Goal: Navigation & Orientation: Find specific page/section

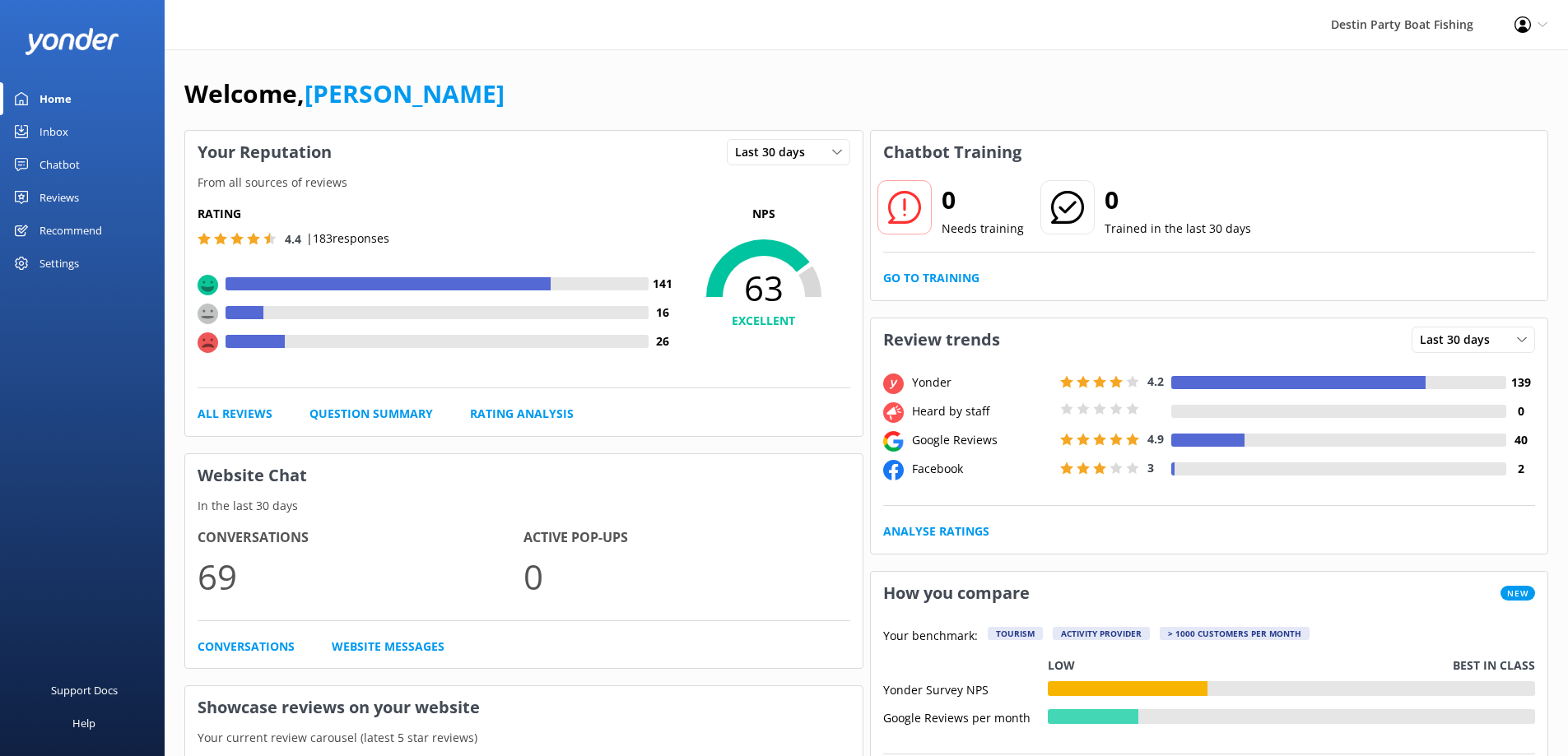
click at [68, 200] on div "Reviews" at bounding box center [60, 197] width 40 height 33
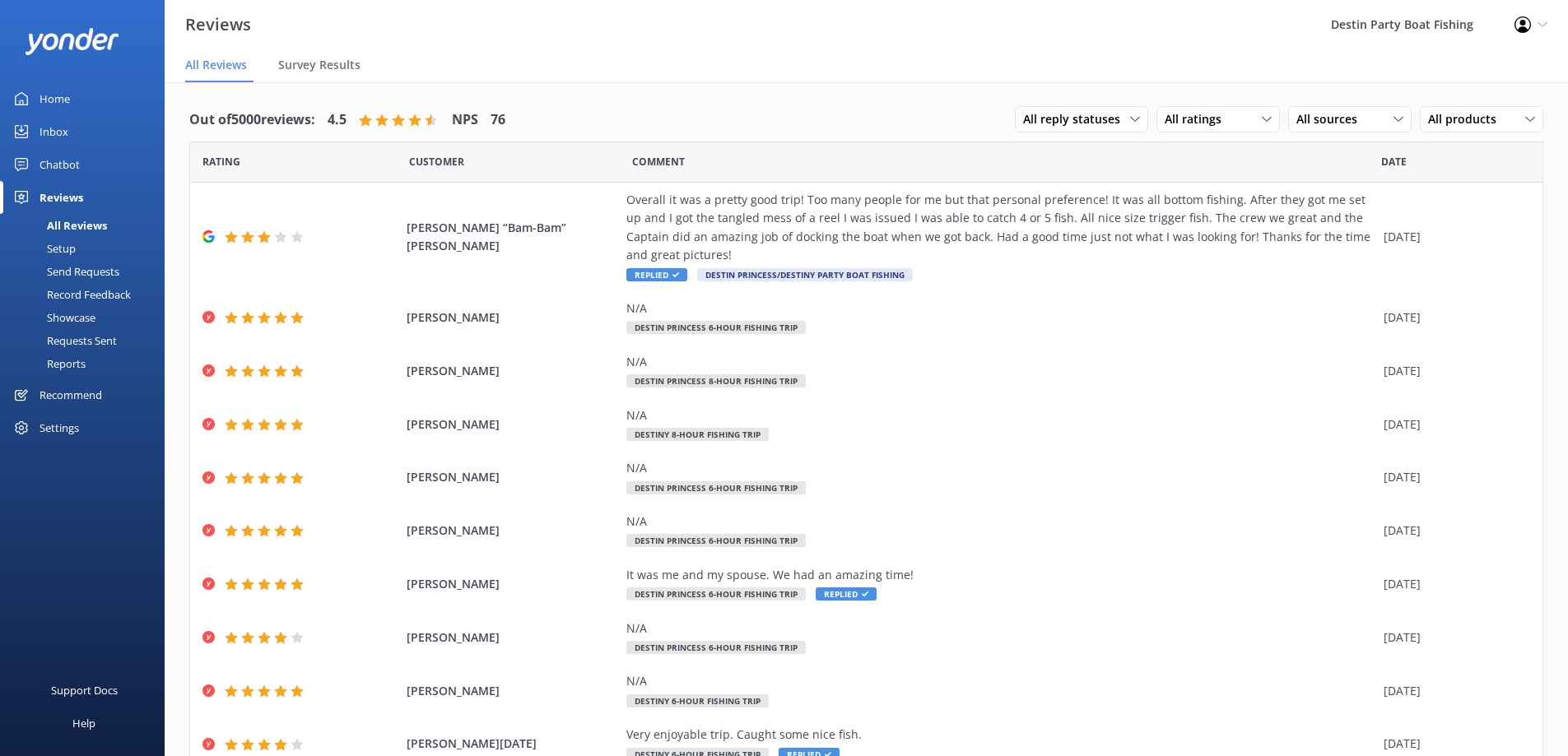
click at [52, 119] on div "Inbox" at bounding box center [54, 131] width 29 height 33
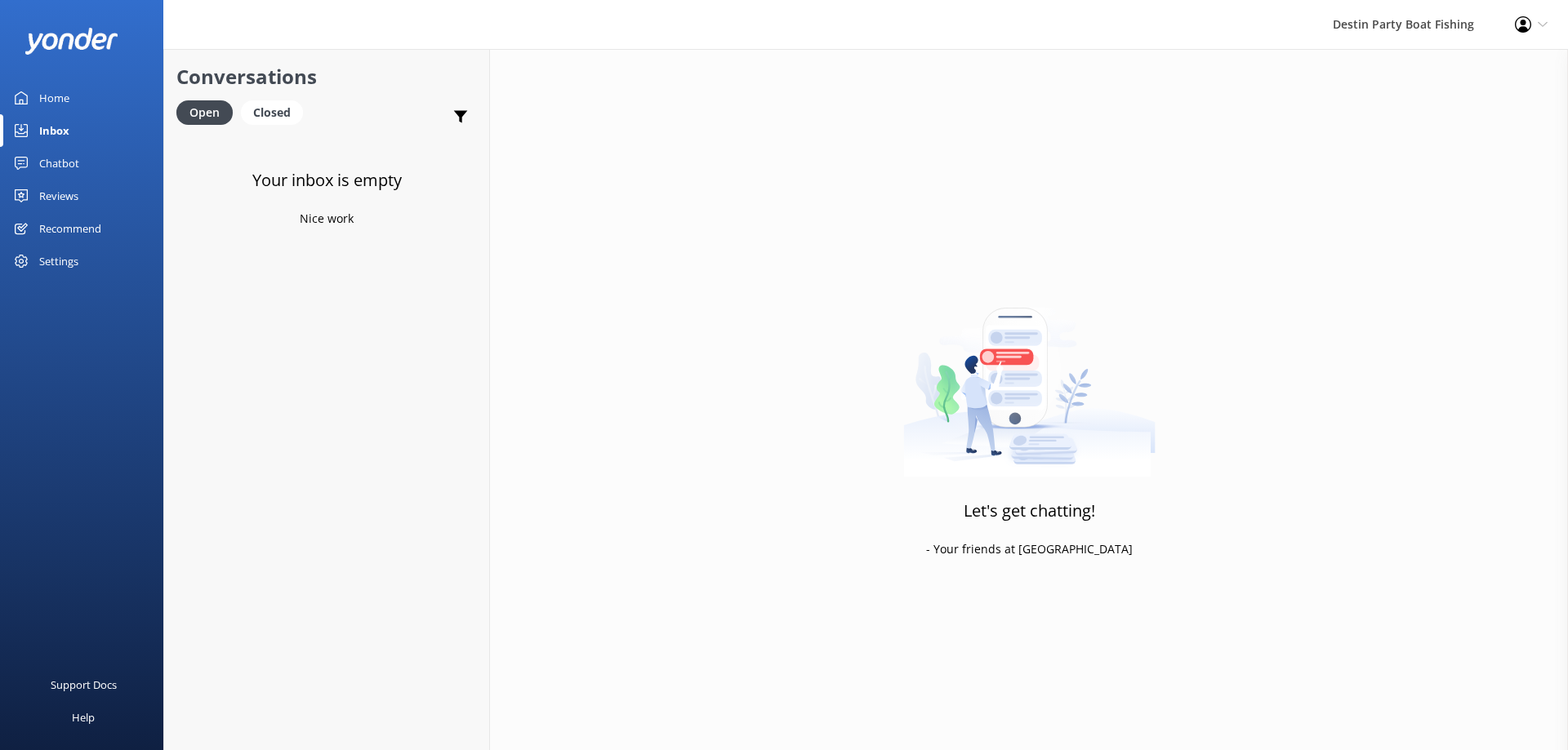
click at [54, 102] on div "Home" at bounding box center [54, 98] width 31 height 33
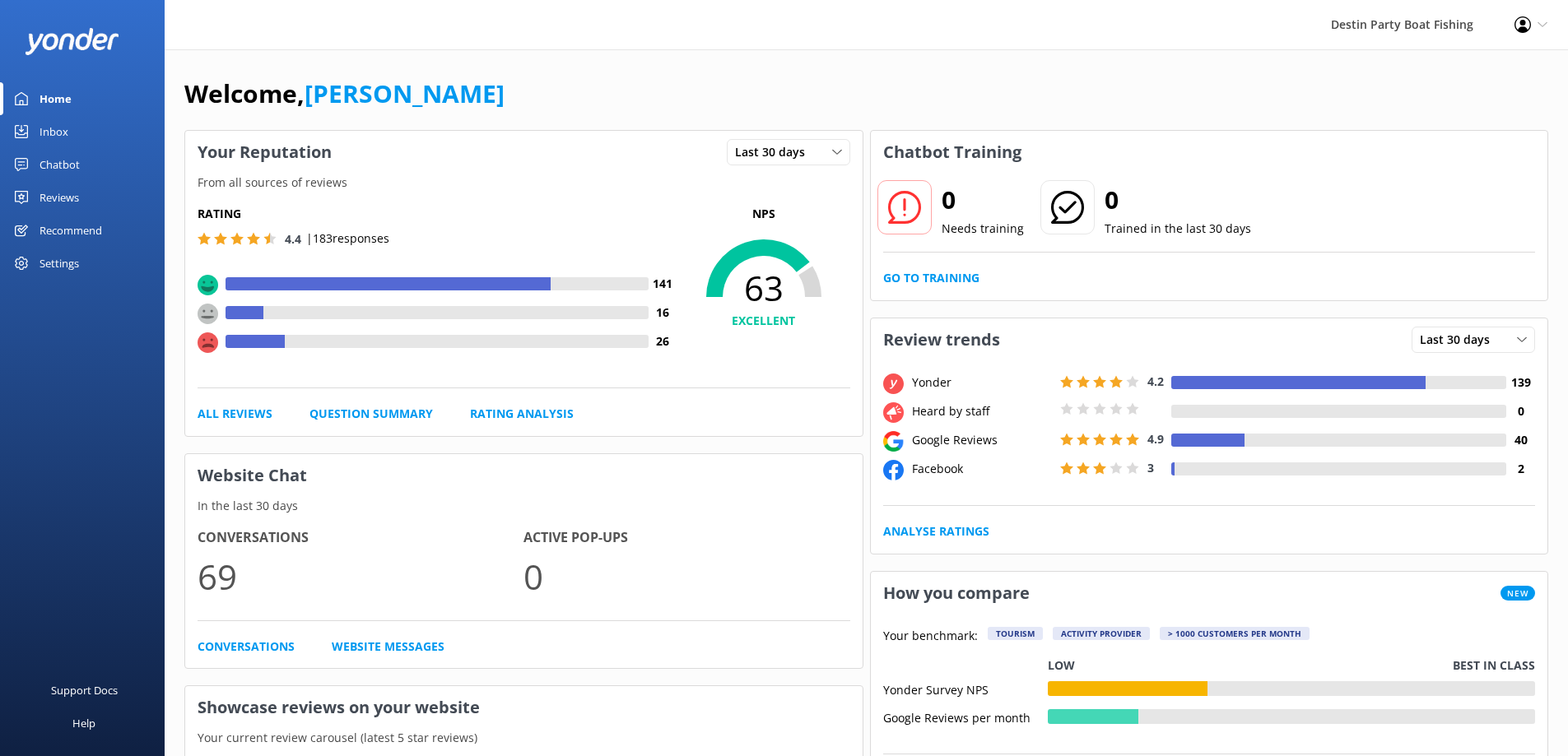
click at [39, 142] on link "Inbox" at bounding box center [82, 131] width 165 height 33
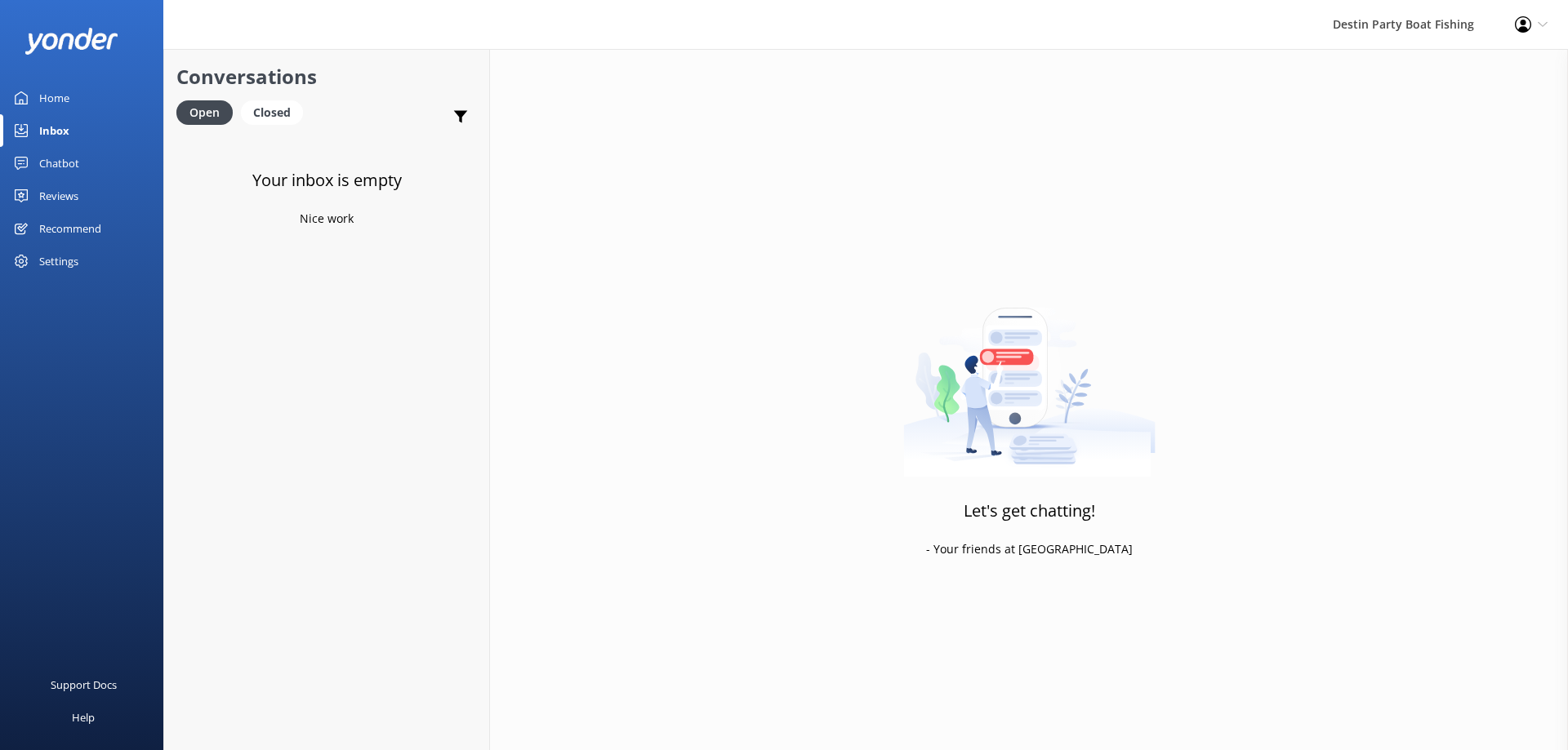
click at [58, 202] on div "Reviews" at bounding box center [59, 195] width 39 height 33
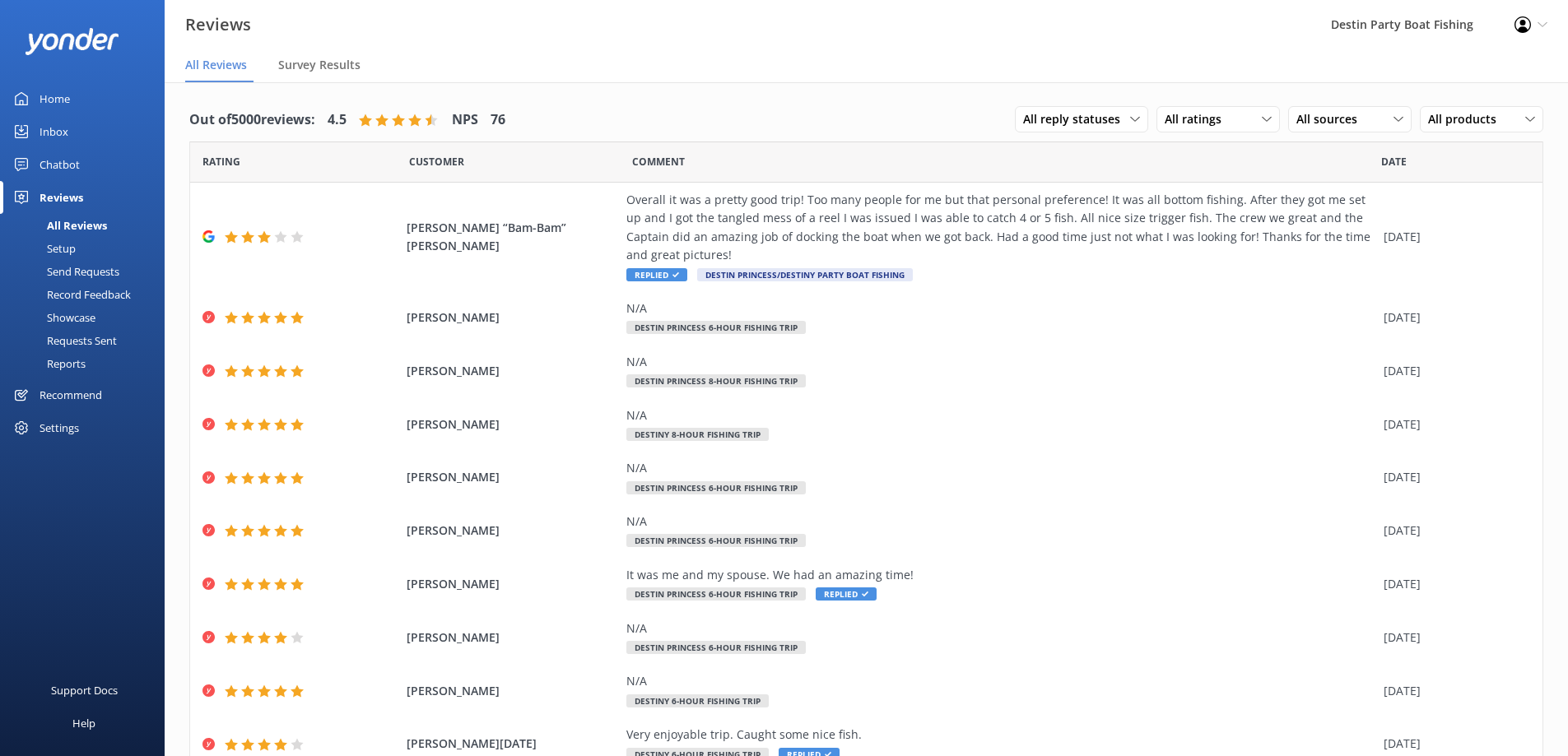
click at [51, 97] on div "Home" at bounding box center [55, 98] width 31 height 33
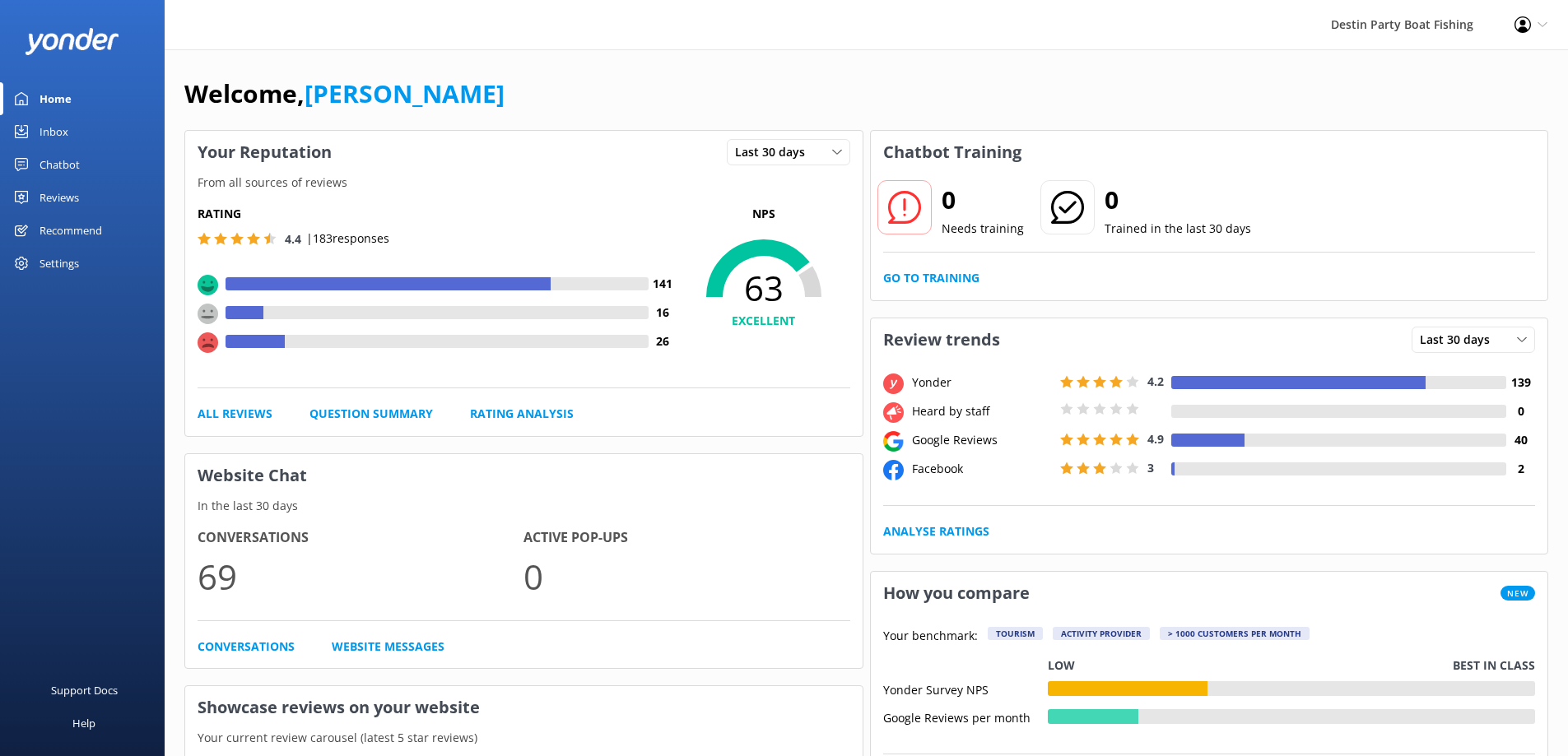
click at [40, 131] on div "Inbox" at bounding box center [54, 131] width 29 height 33
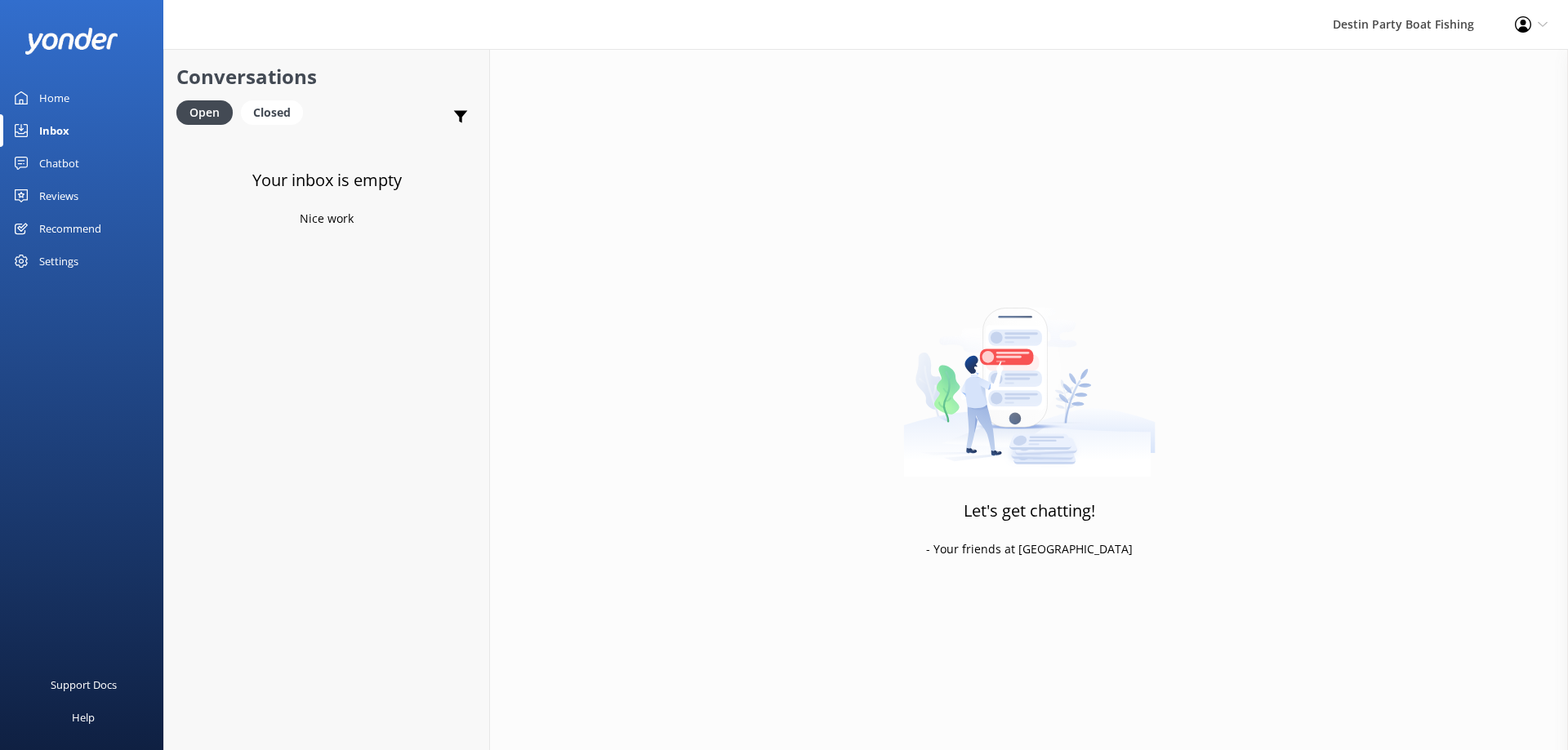
click at [64, 188] on div "Reviews" at bounding box center [59, 195] width 39 height 33
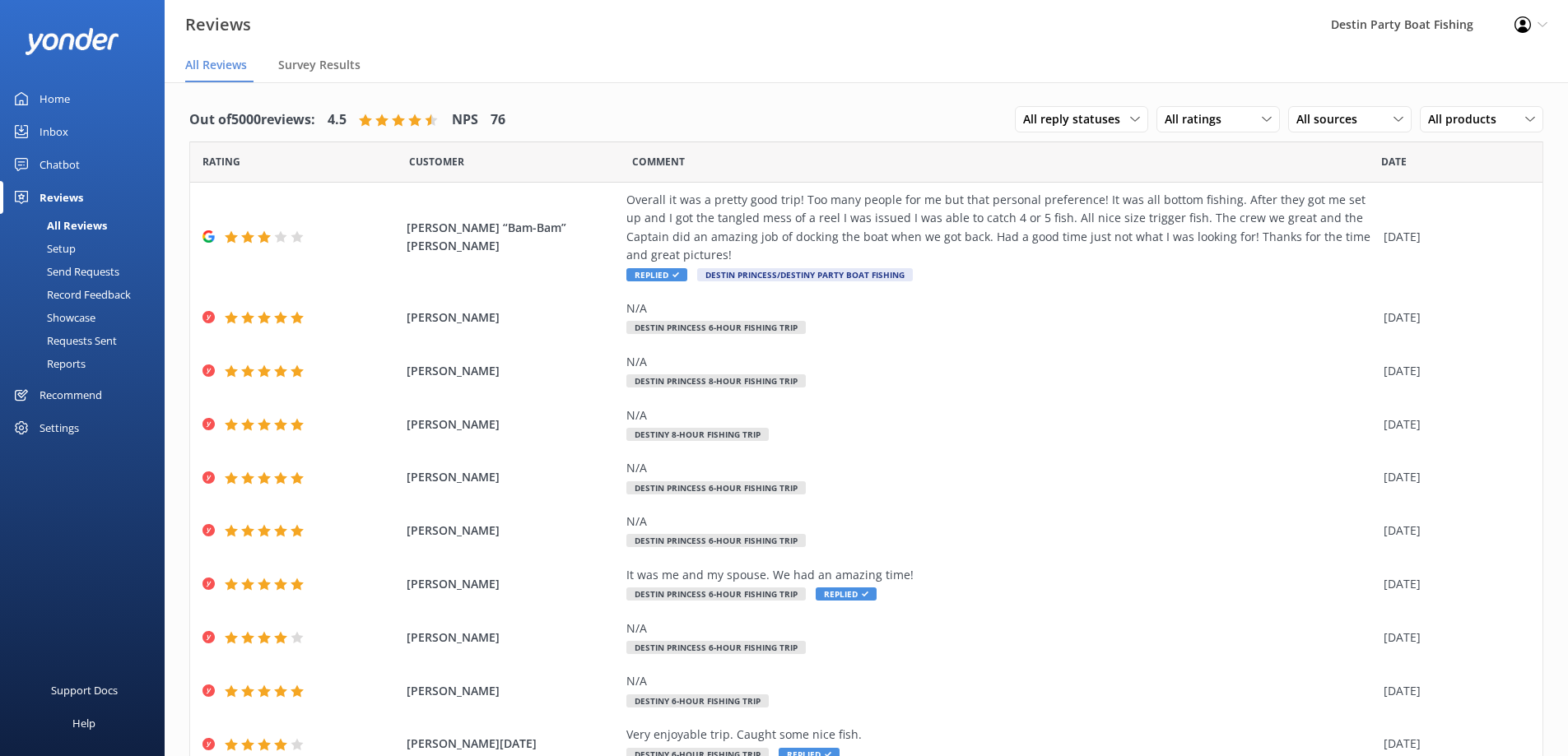
click at [56, 95] on div "Home" at bounding box center [55, 98] width 31 height 33
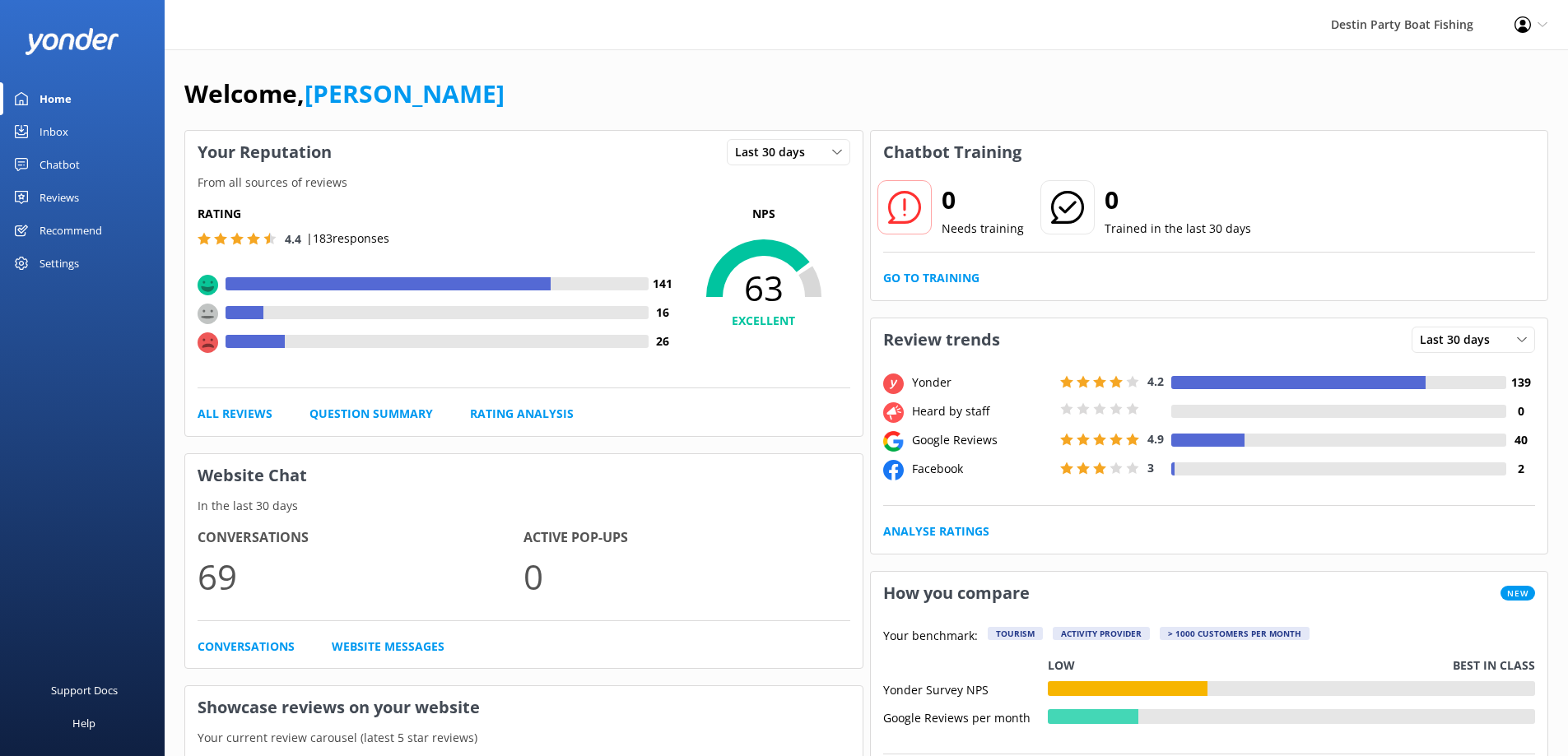
click at [56, 132] on div "Inbox" at bounding box center [54, 131] width 29 height 33
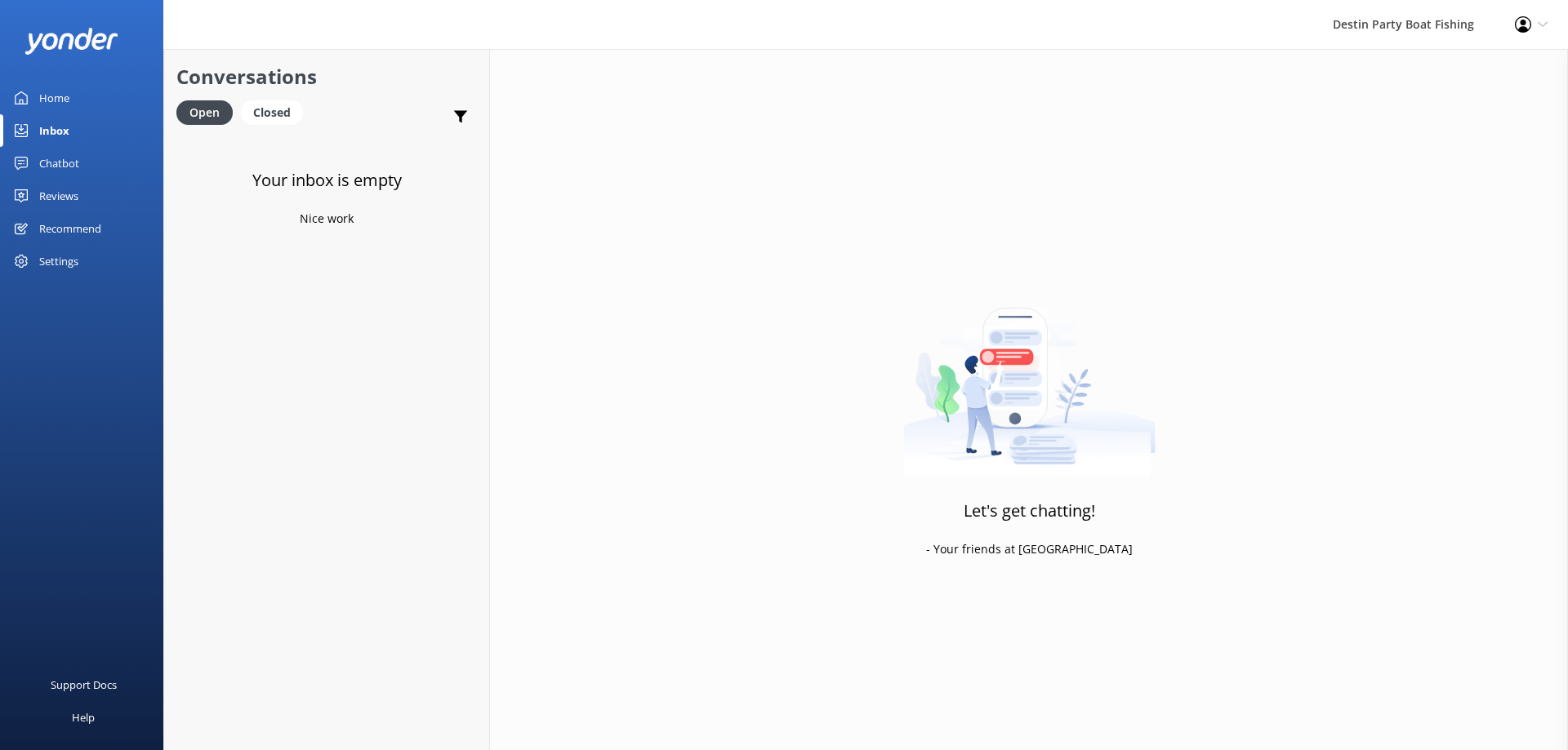
click at [89, 193] on link "Reviews" at bounding box center [82, 195] width 164 height 33
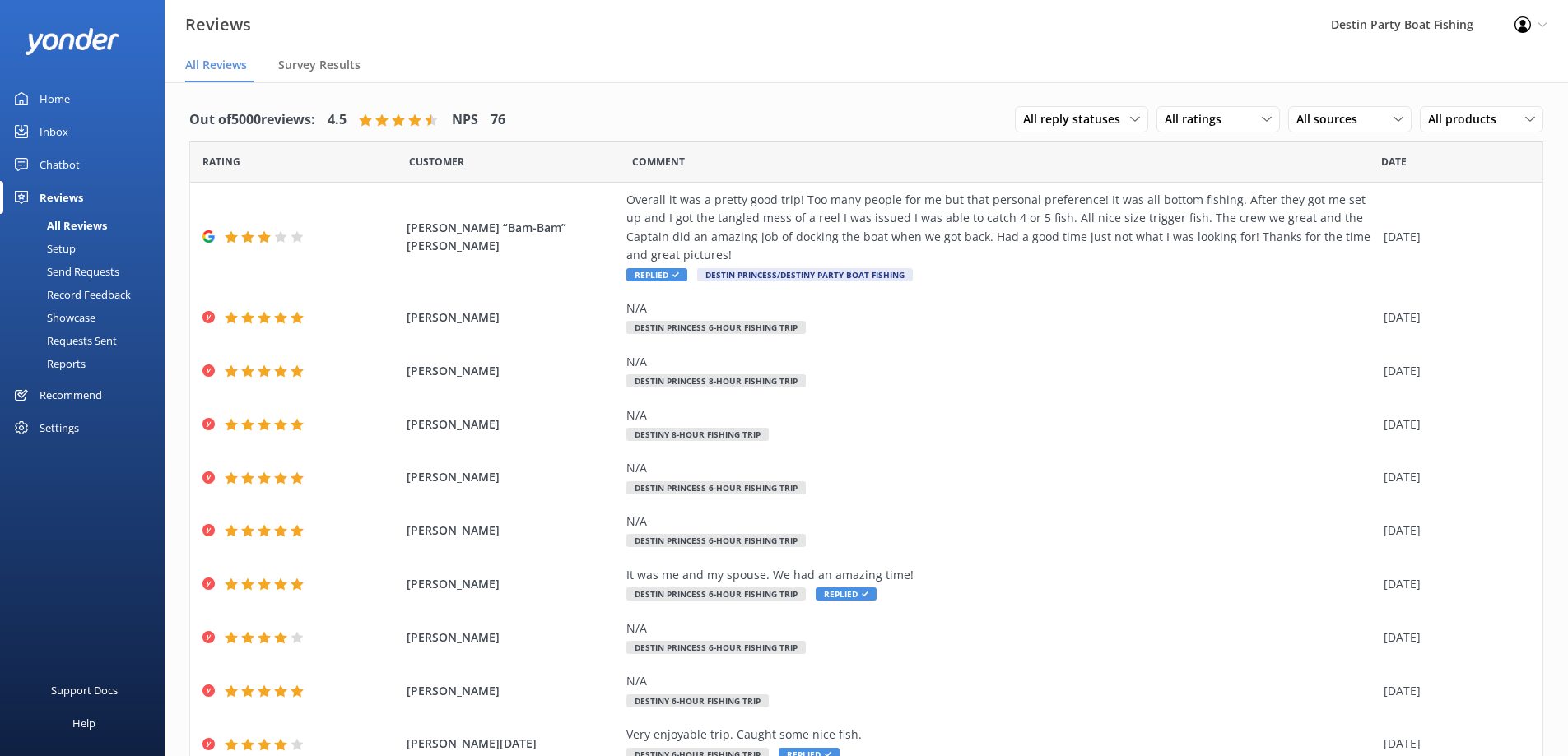
click at [43, 97] on div "Home" at bounding box center [55, 98] width 31 height 33
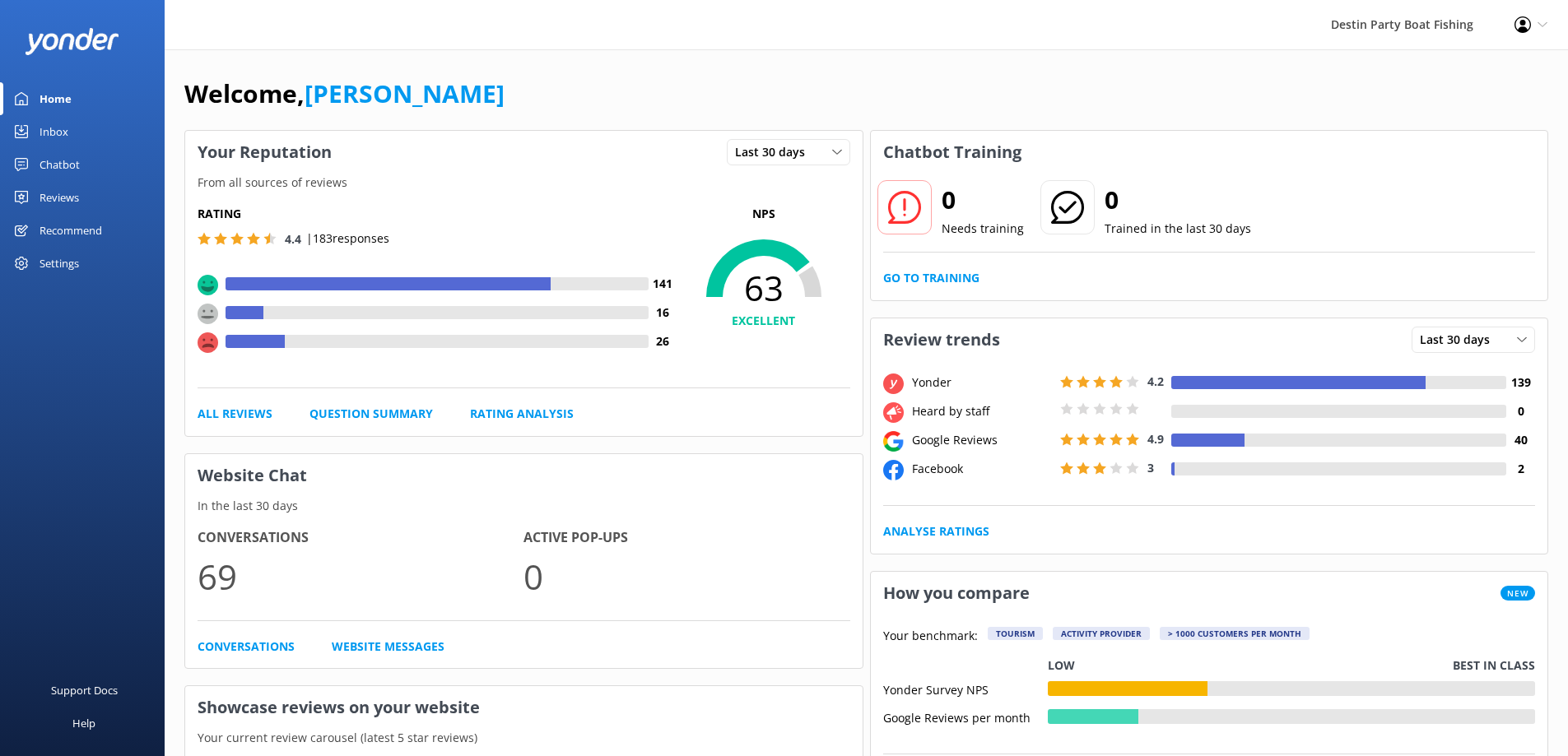
click at [62, 191] on div "Reviews" at bounding box center [60, 197] width 40 height 33
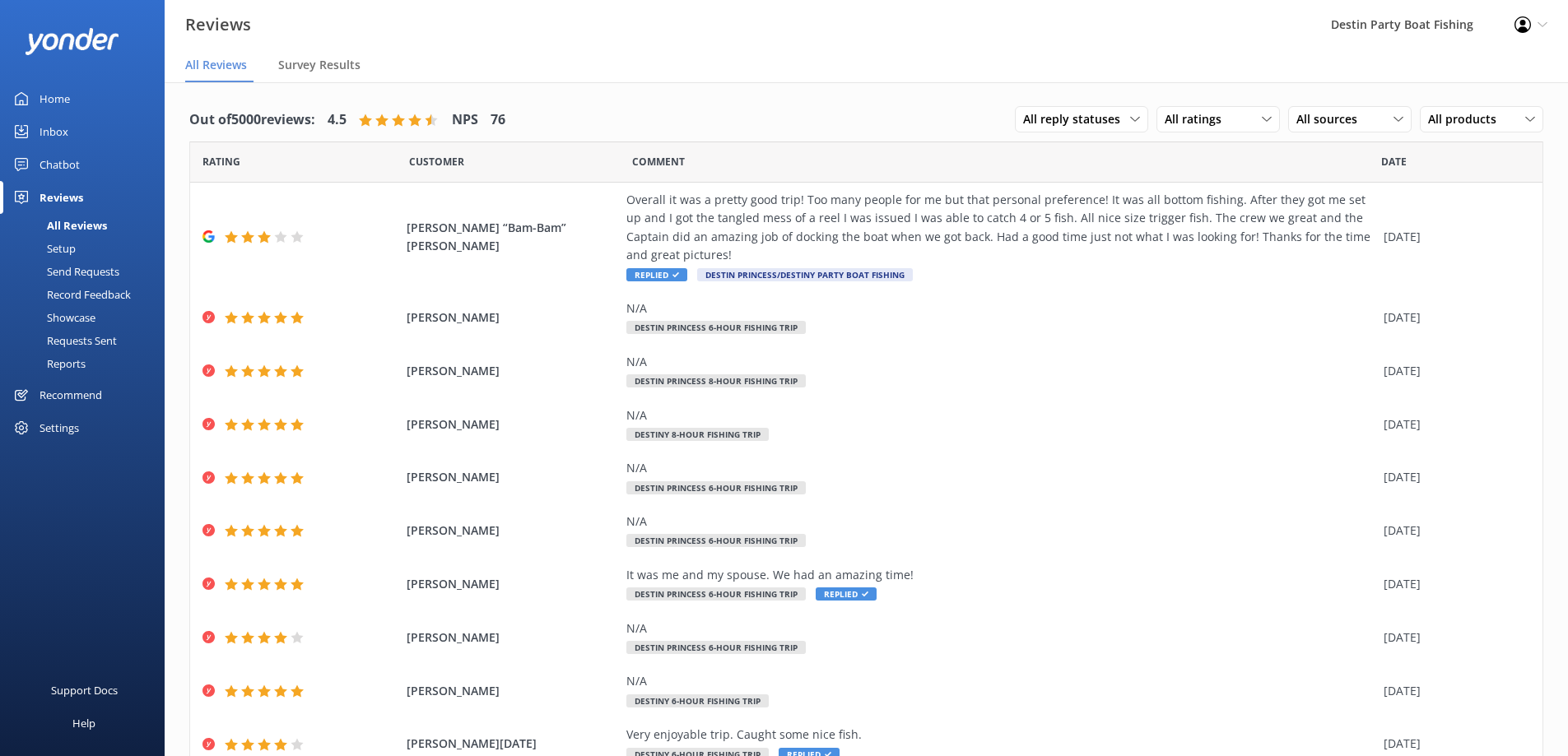
click at [60, 128] on div "Inbox" at bounding box center [54, 131] width 29 height 33
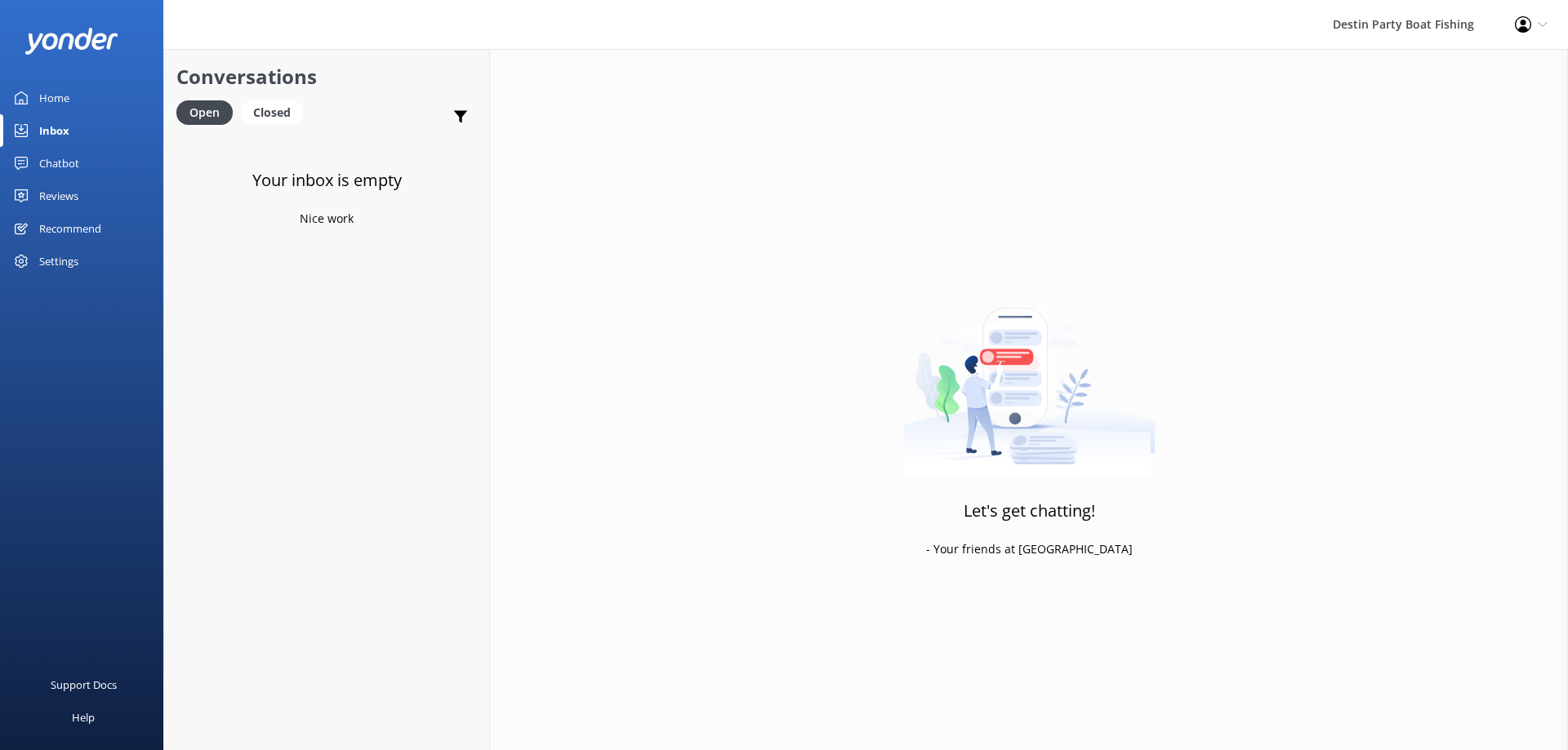
click at [69, 99] on link "Home" at bounding box center [82, 98] width 164 height 33
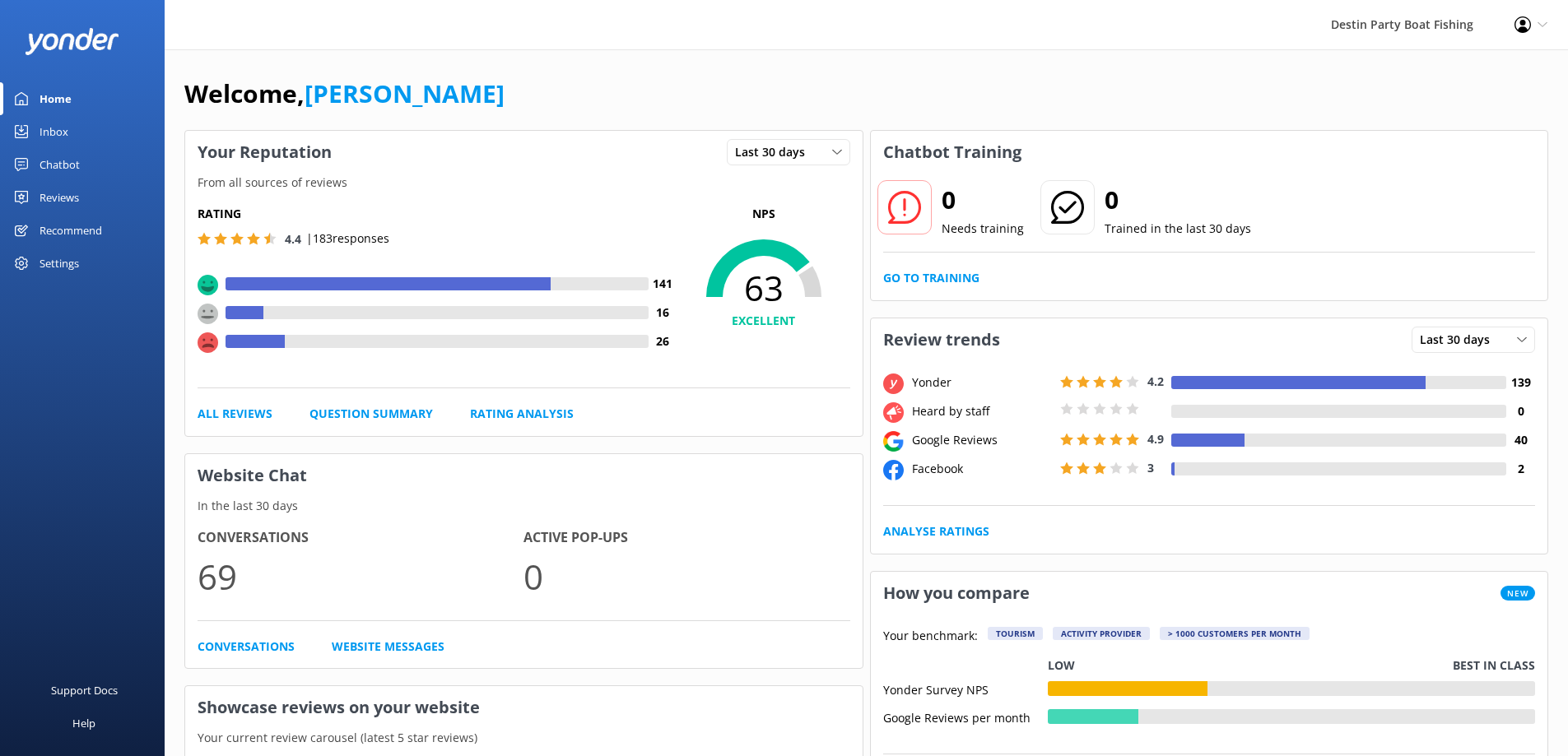
click at [65, 88] on div "Home" at bounding box center [56, 98] width 32 height 33
click at [61, 194] on div "Reviews" at bounding box center [60, 197] width 40 height 33
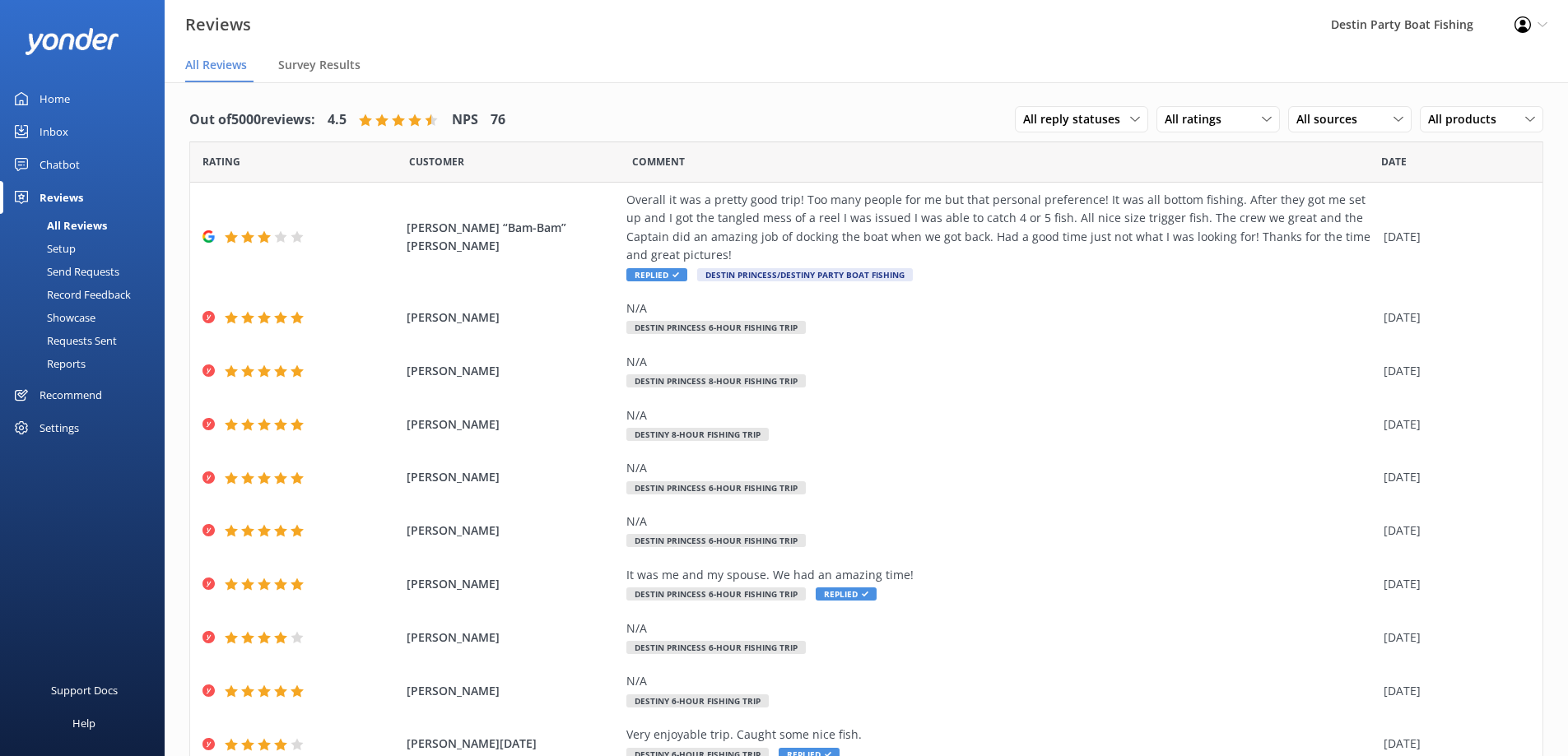
click at [51, 93] on div "Home" at bounding box center [55, 98] width 31 height 33
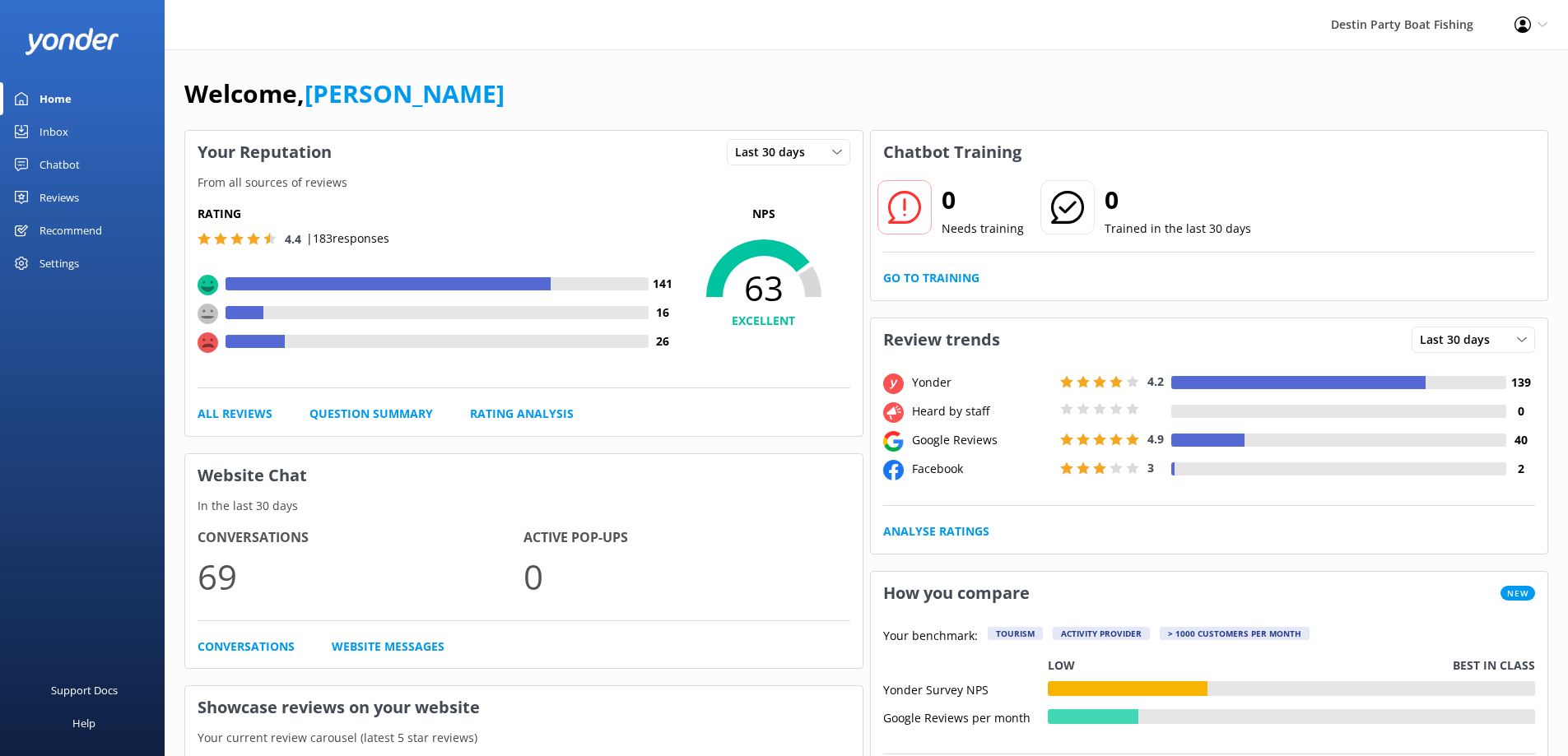
click at [43, 187] on div "Reviews" at bounding box center [60, 197] width 40 height 33
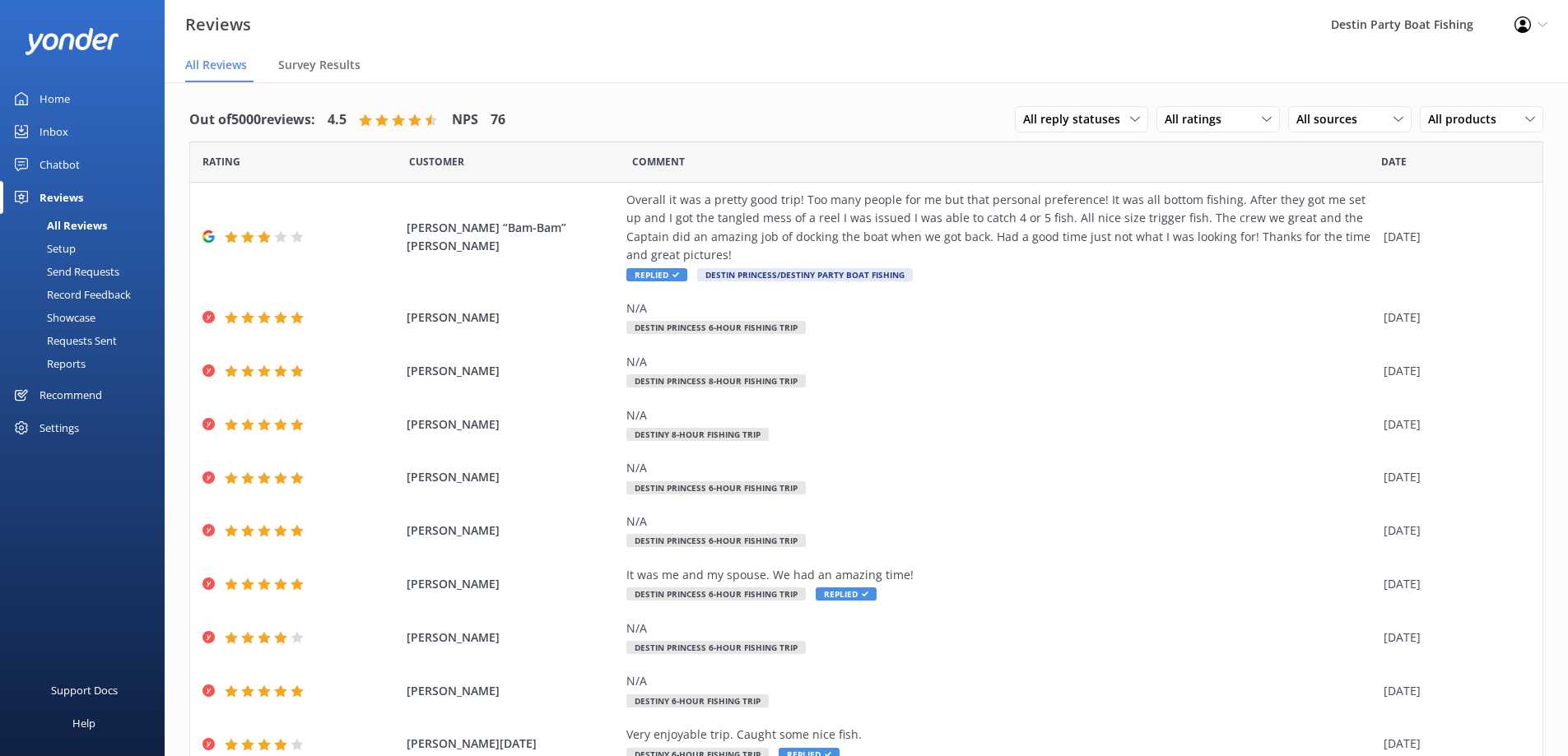
click at [41, 122] on div "Inbox" at bounding box center [54, 131] width 29 height 33
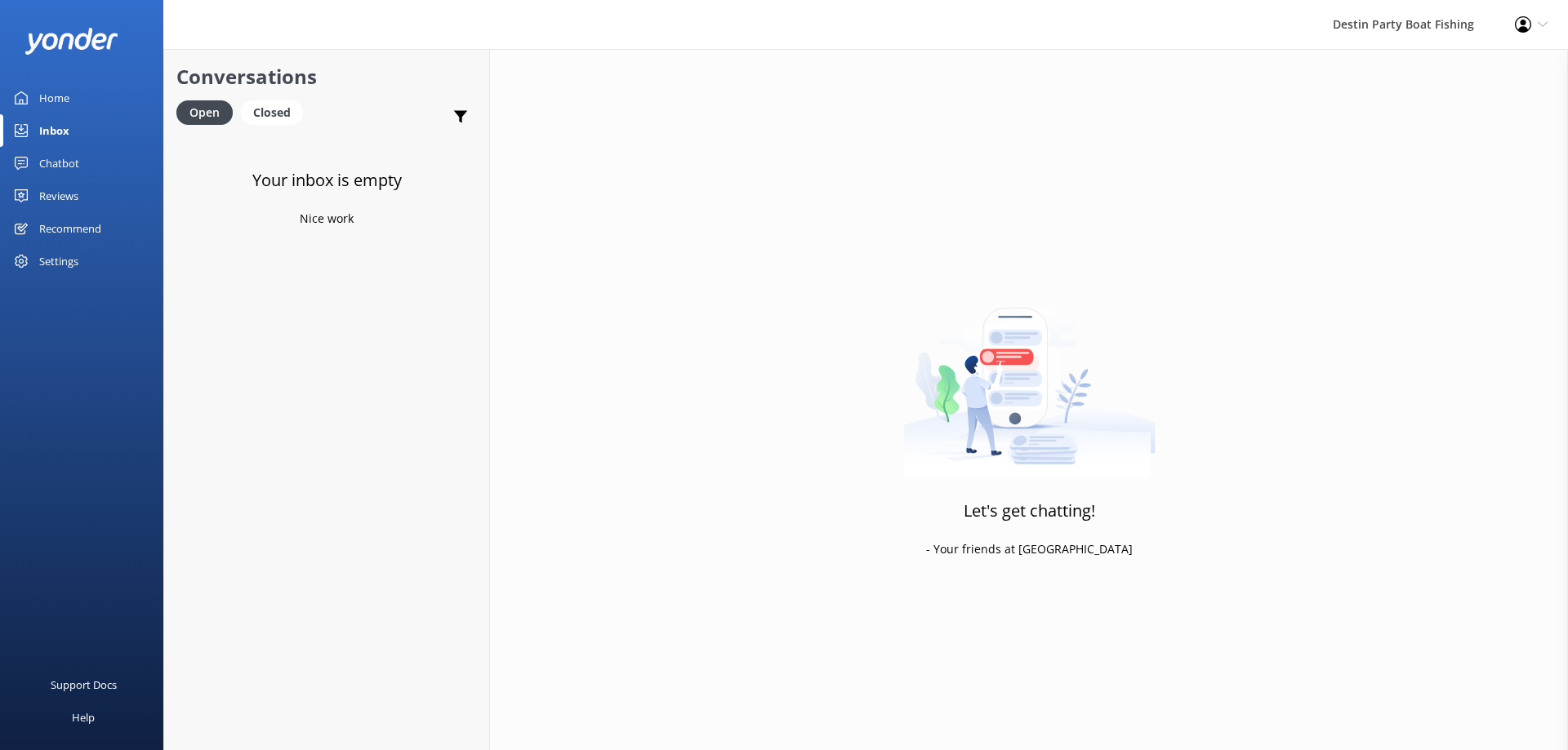
click at [65, 196] on div "Reviews" at bounding box center [59, 195] width 39 height 33
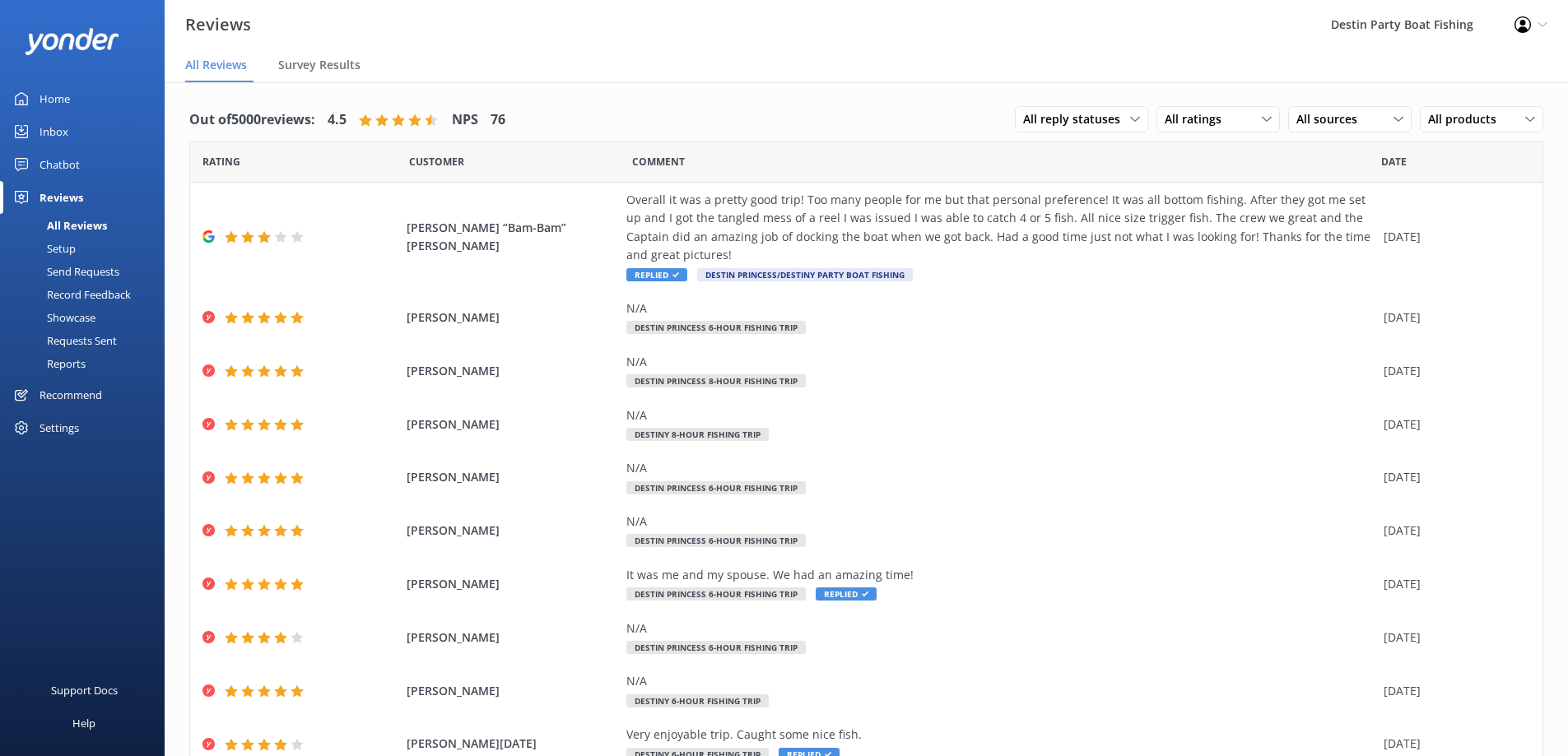
click at [65, 130] on div "Inbox" at bounding box center [54, 131] width 29 height 33
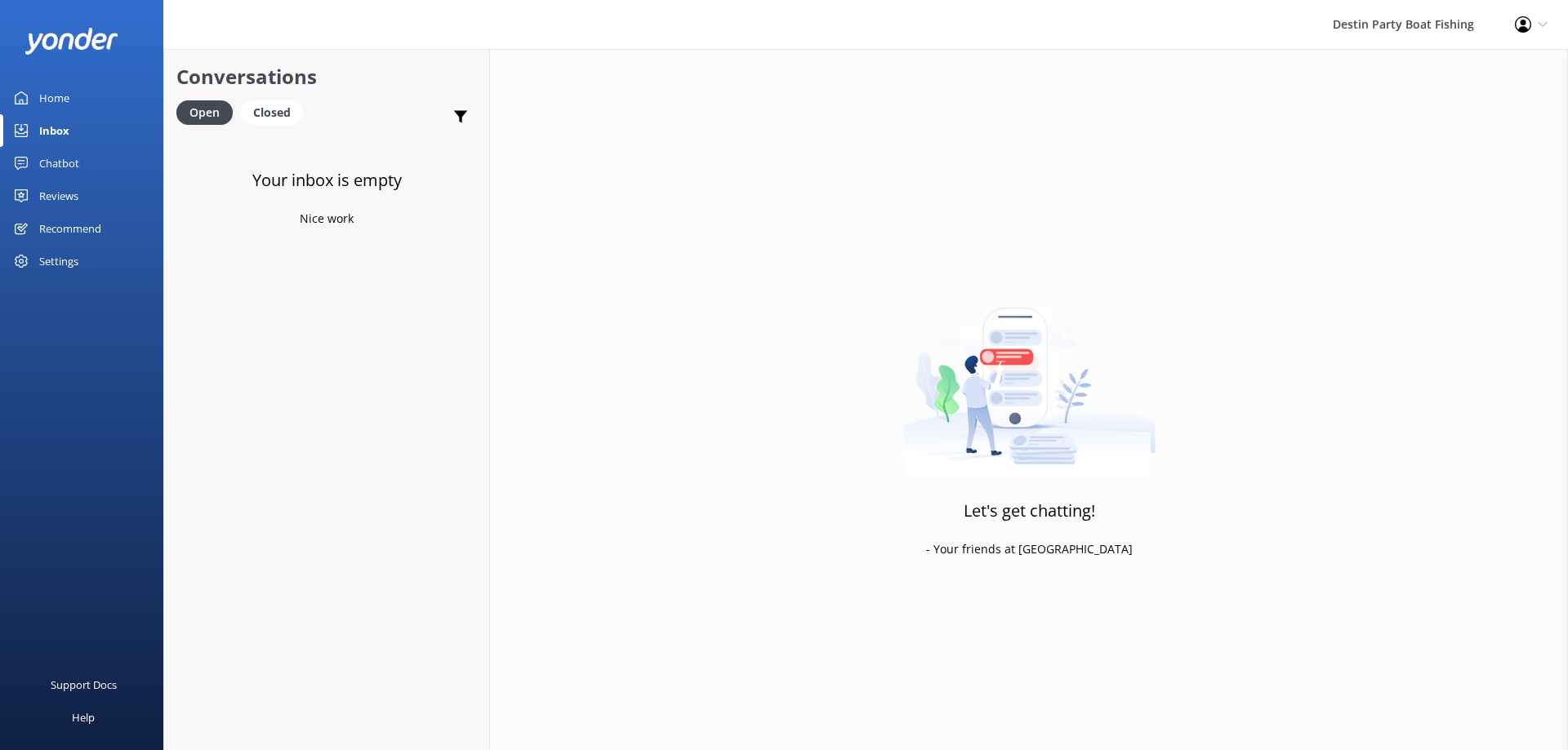
click at [69, 198] on div "Reviews" at bounding box center [59, 195] width 39 height 33
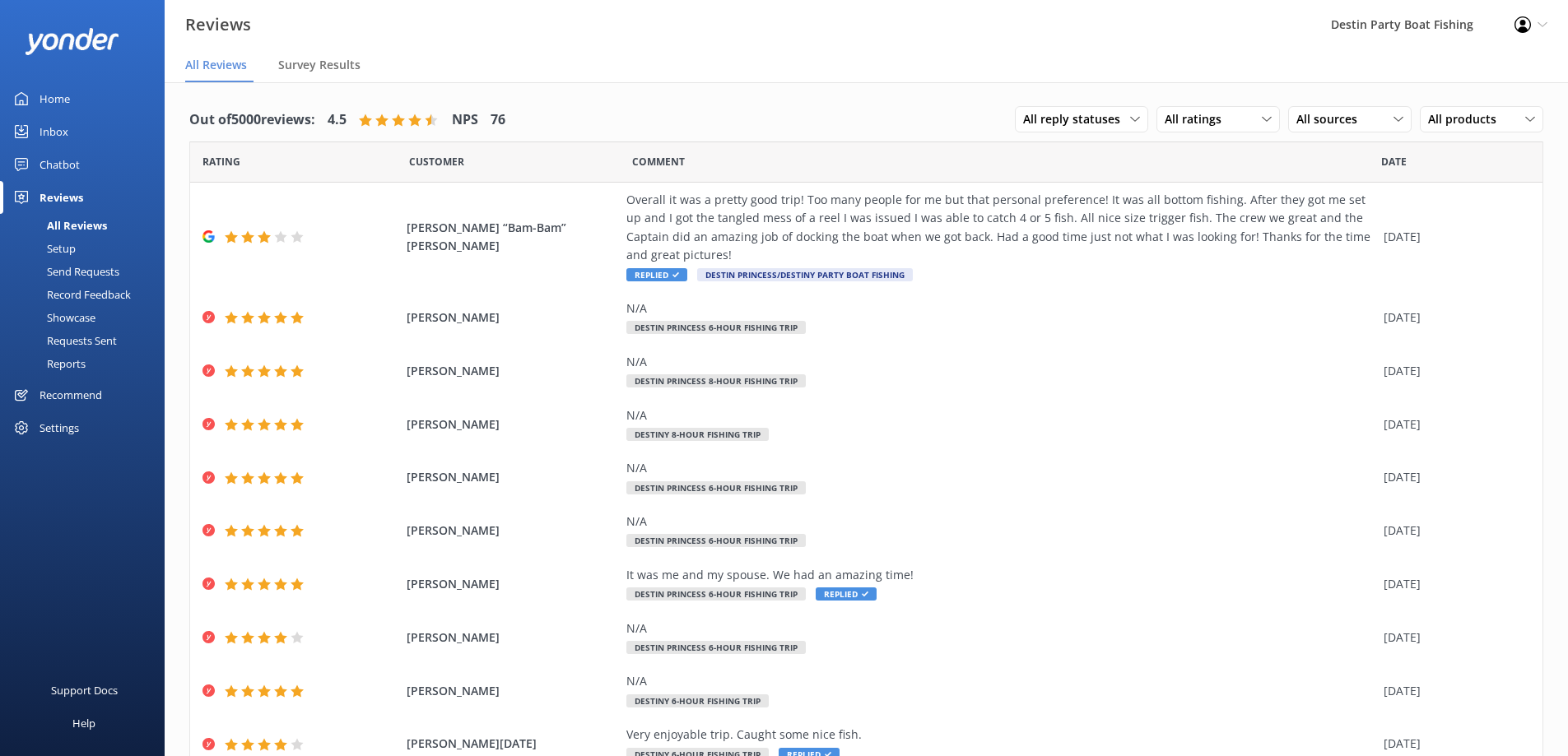
click at [55, 134] on div "Inbox" at bounding box center [54, 131] width 29 height 33
